Goal: Obtain resource: Download file/media

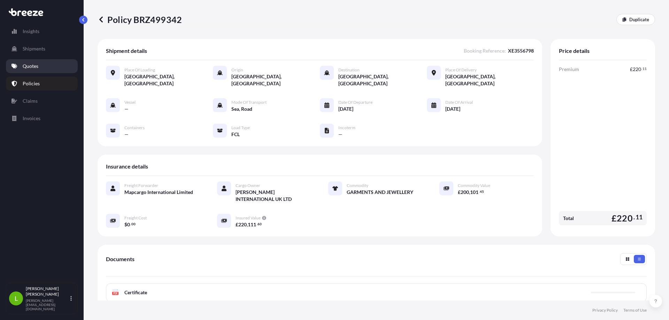
scroll to position [99, 0]
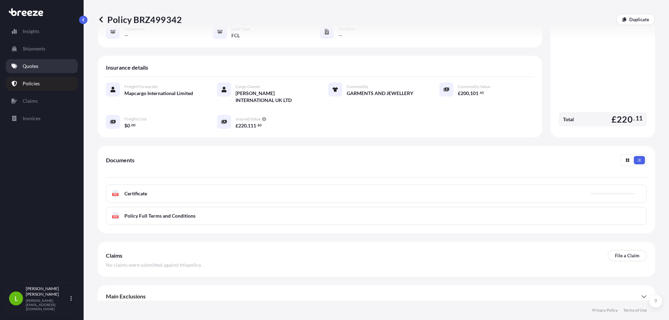
click at [30, 63] on p "Quotes" at bounding box center [31, 66] width 16 height 7
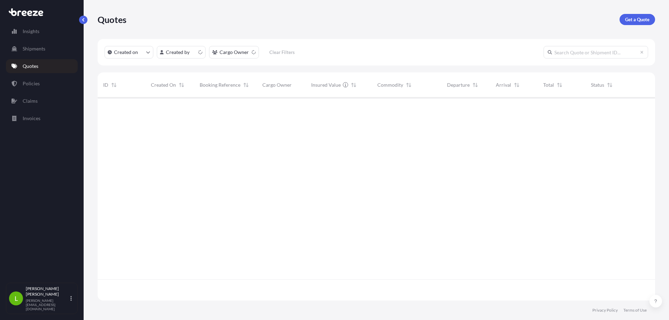
scroll to position [202, 552]
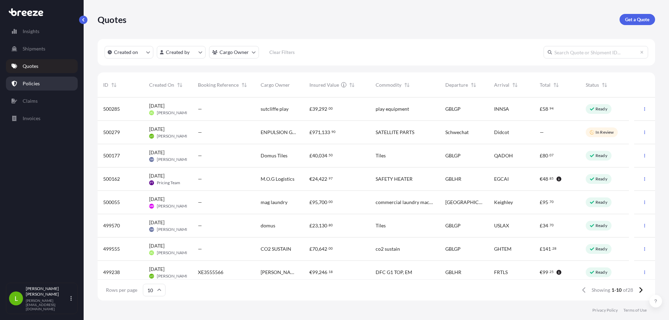
click at [36, 86] on p "Policies" at bounding box center [31, 83] width 17 height 7
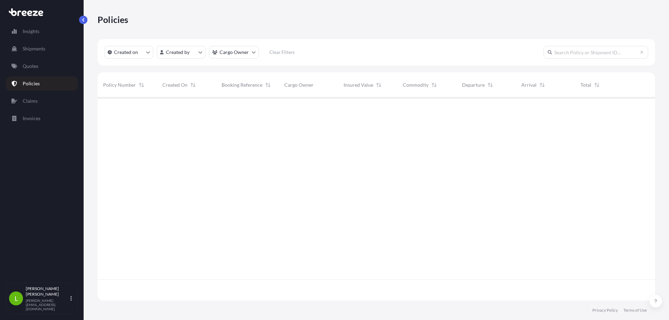
scroll to position [202, 552]
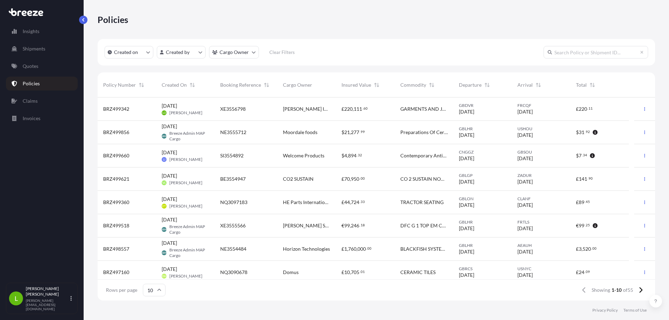
click at [235, 112] on span "XE3556798" at bounding box center [232, 109] width 25 height 7
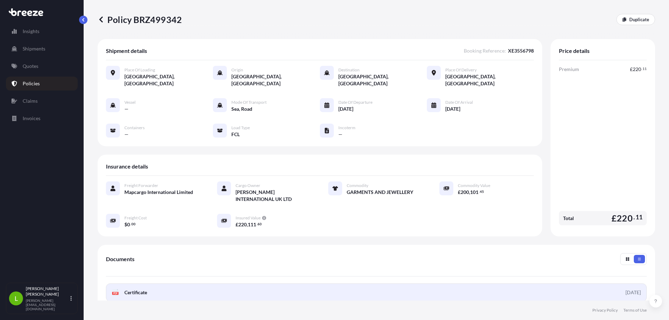
click at [153, 284] on link "PDF Certificate [DATE]" at bounding box center [376, 293] width 541 height 18
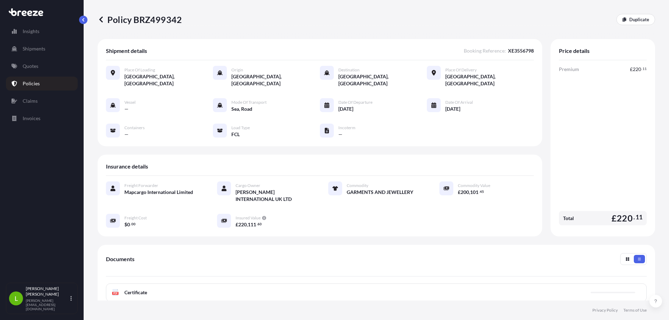
scroll to position [99, 0]
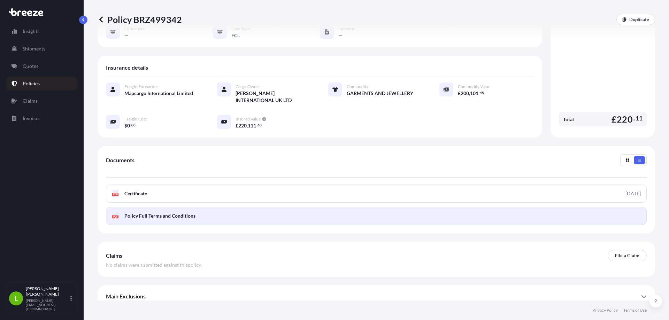
click at [175, 213] on span "Policy Full Terms and Conditions" at bounding box center [159, 216] width 71 height 7
